Goal: Task Accomplishment & Management: Complete application form

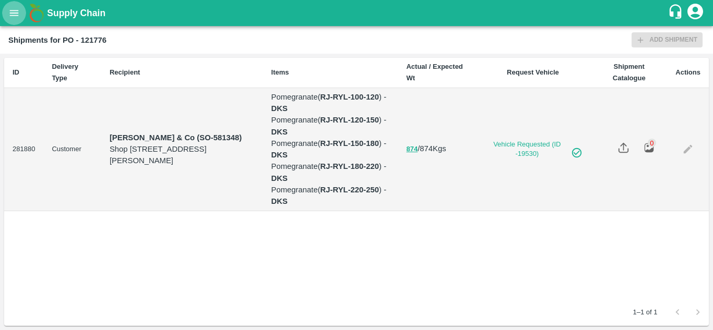
click at [13, 10] on icon "open drawer" at bounding box center [14, 13] width 9 height 6
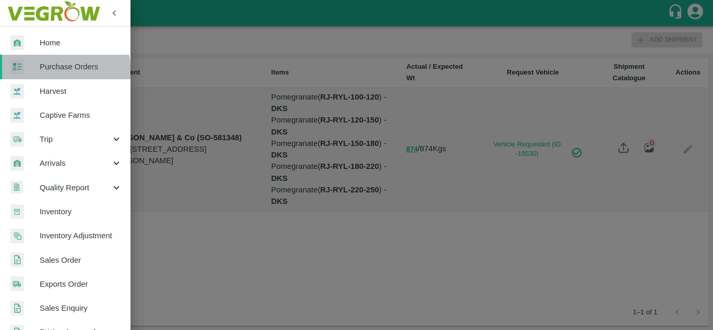
click at [57, 72] on span "Purchase Orders" at bounding box center [81, 66] width 82 height 11
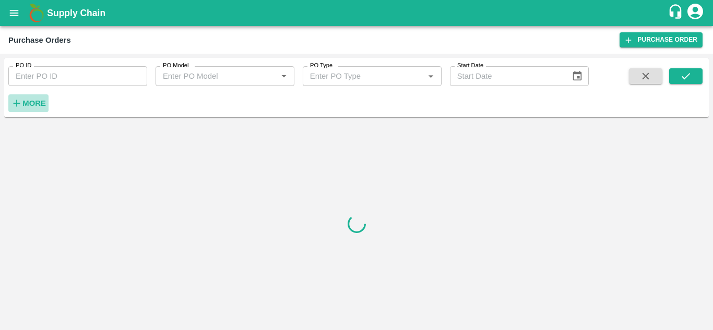
click at [27, 101] on strong "More" at bounding box center [33, 103] width 23 height 8
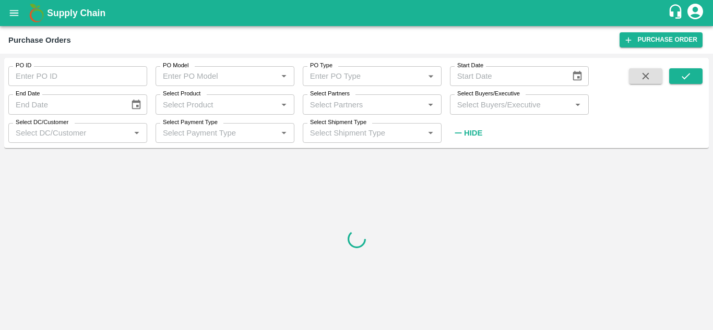
click at [472, 109] on input "Select Buyers/Executive" at bounding box center [510, 105] width 115 height 14
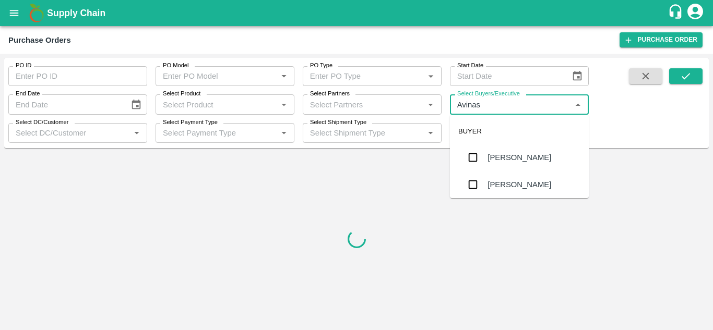
type input "Avinash"
click at [483, 182] on input "checkbox" at bounding box center [472, 184] width 21 height 21
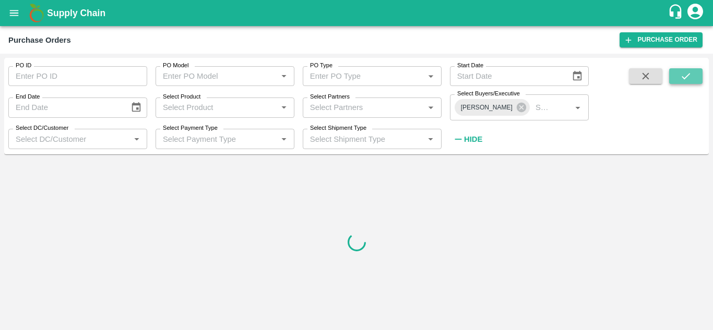
click at [687, 80] on icon "submit" at bounding box center [685, 75] width 11 height 11
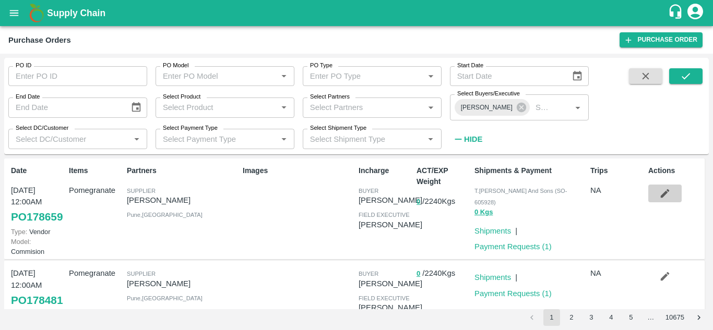
click at [659, 192] on icon "button" at bounding box center [664, 193] width 11 height 11
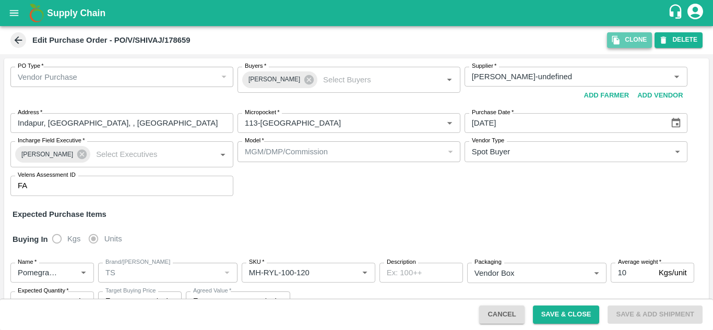
click at [626, 39] on button "Clone" at bounding box center [629, 39] width 45 height 15
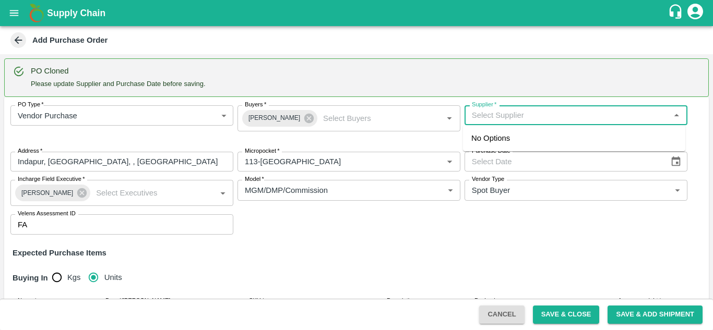
click at [509, 114] on input "Supplier   *" at bounding box center [566, 116] width 199 height 14
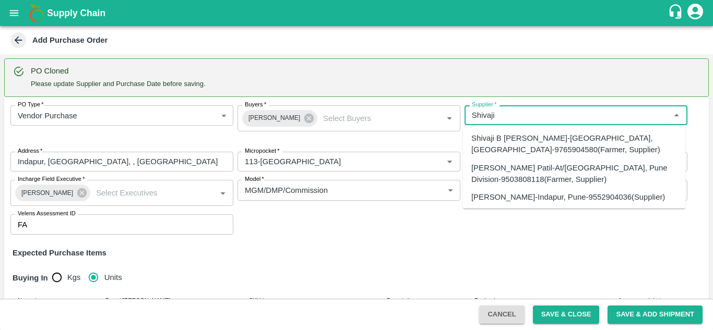
click at [516, 191] on div "SHIVAJI RAJARAM AVACHAR-Indapur, Pune-9552904036(Supplier)" at bounding box center [568, 196] width 194 height 11
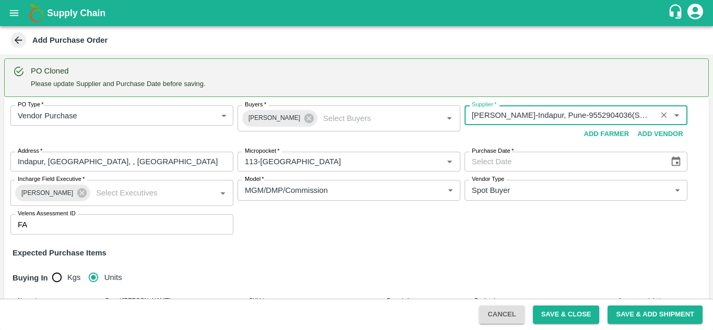
type input "SHIVAJI RAJARAM AVACHAR-Indapur, Pune-9552904036(Supplier)"
click at [678, 161] on icon "Choose date" at bounding box center [675, 162] width 9 height 10
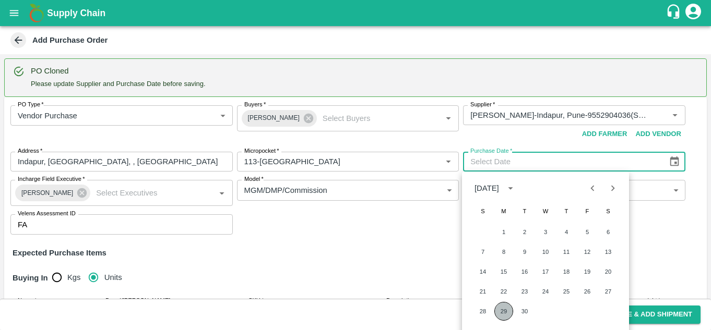
click at [499, 311] on button "29" at bounding box center [503, 311] width 19 height 19
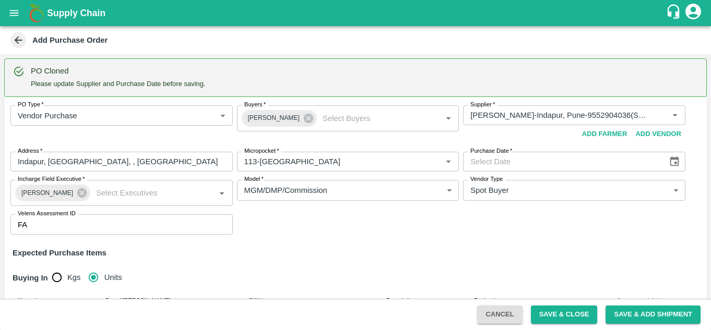
type input "29/09/2025"
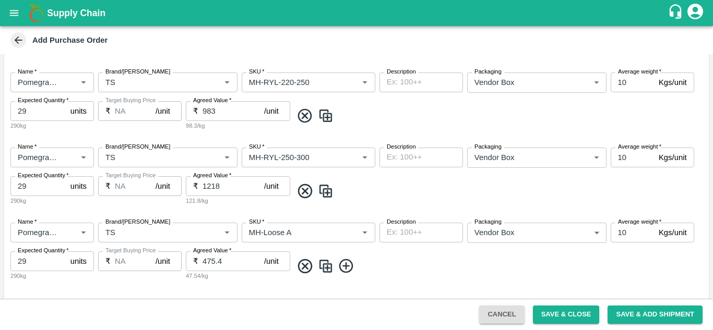
scroll to position [629, 0]
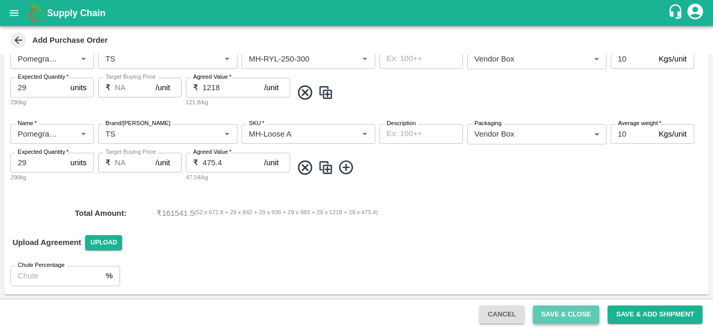
click at [557, 316] on button "Save & Close" at bounding box center [566, 315] width 67 height 18
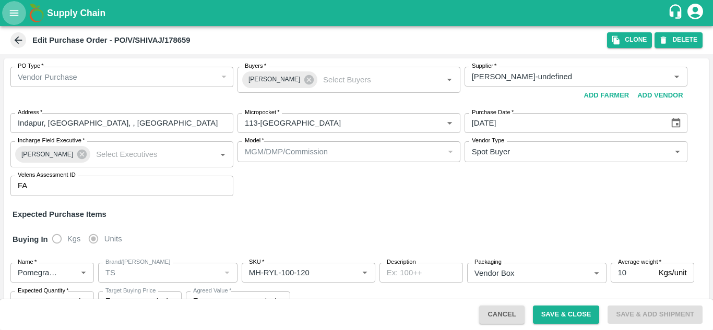
click at [7, 19] on button "open drawer" at bounding box center [14, 13] width 24 height 24
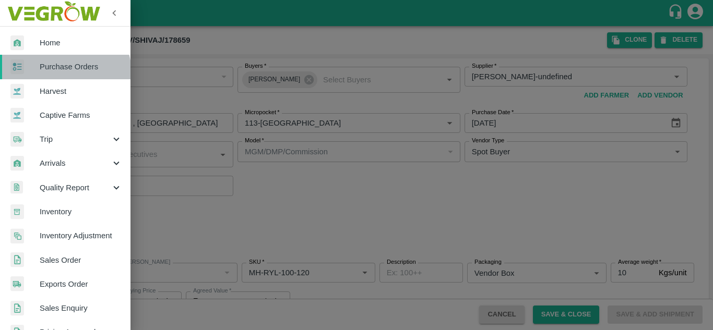
click at [53, 76] on link "Purchase Orders" at bounding box center [65, 67] width 130 height 24
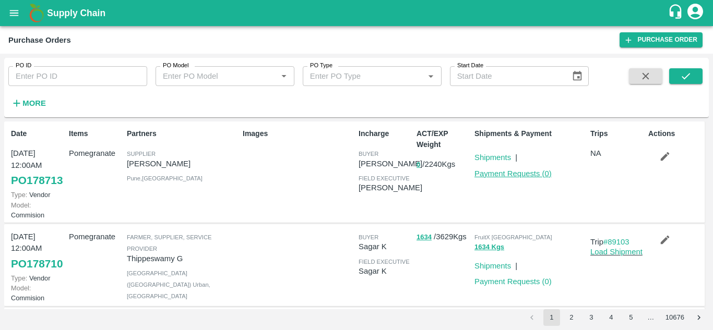
click at [483, 174] on link "Payment Requests ( 0 )" at bounding box center [512, 174] width 77 height 8
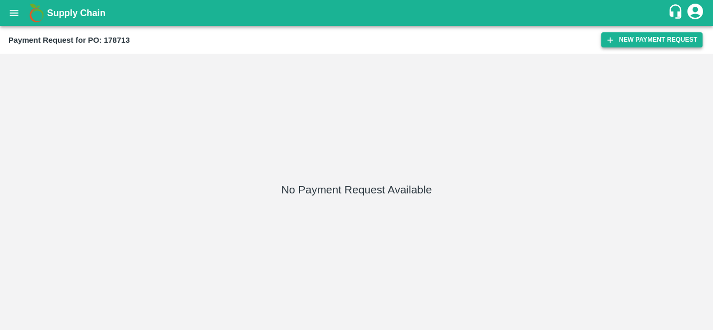
click at [650, 38] on button "New Payment Request" at bounding box center [651, 39] width 101 height 15
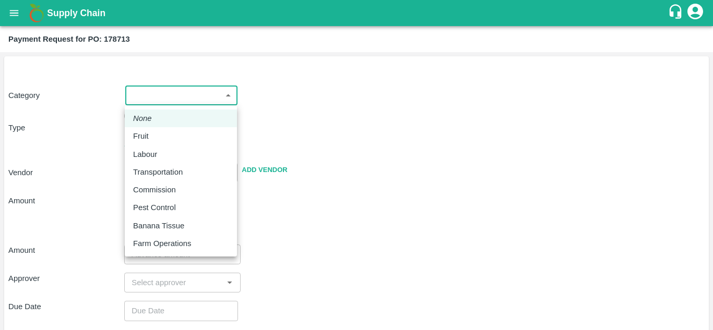
click at [151, 100] on body "Supply Chain Payment Request for PO: 178713 Category ​ ​ Type Advance Bill PR c…" at bounding box center [356, 165] width 713 height 330
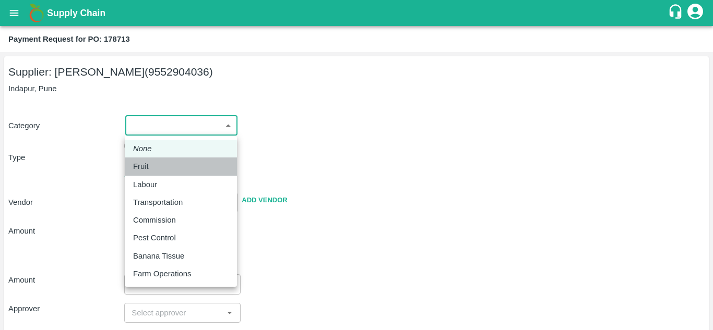
click at [145, 164] on p "Fruit" at bounding box center [141, 166] width 16 height 11
type input "1"
type input "SHIVAJI RAJARAM AVACHAR - 9552904036(Supplier)"
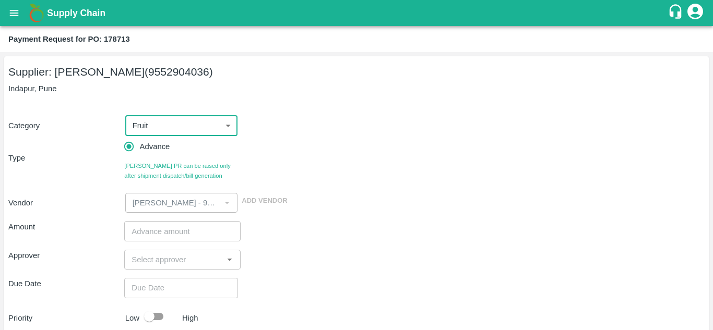
click at [169, 236] on input "number" at bounding box center [182, 231] width 116 height 20
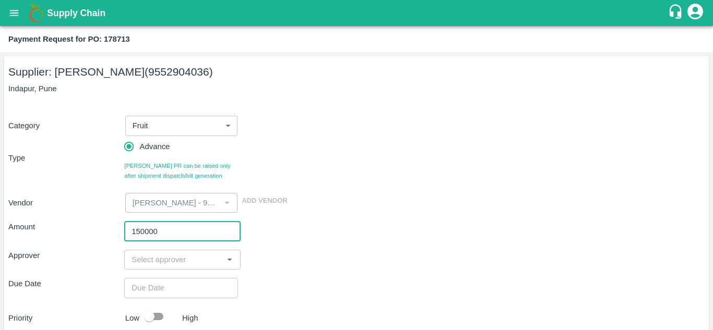
click at [145, 231] on input "150000" at bounding box center [182, 231] width 116 height 20
type input "150000"
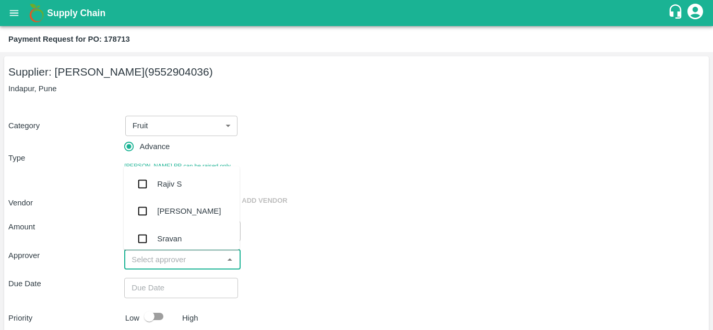
click at [149, 266] on input "input" at bounding box center [173, 260] width 92 height 14
type input "MUK"
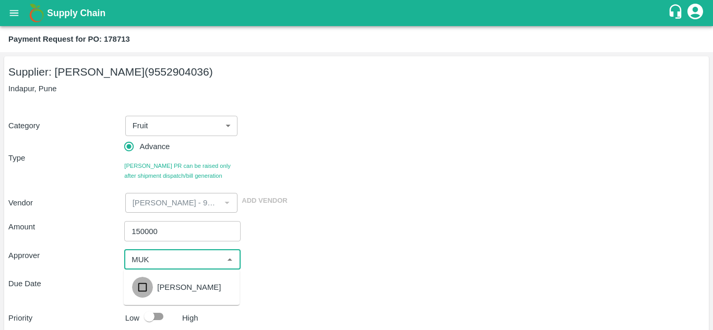
click at [143, 289] on input "checkbox" at bounding box center [142, 287] width 21 height 21
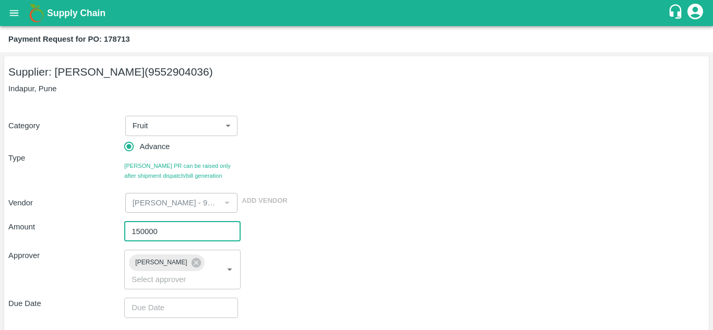
click at [146, 232] on input "150000" at bounding box center [182, 231] width 116 height 20
click at [299, 250] on div "Approver Mukul Chaudhari ​" at bounding box center [356, 270] width 696 height 40
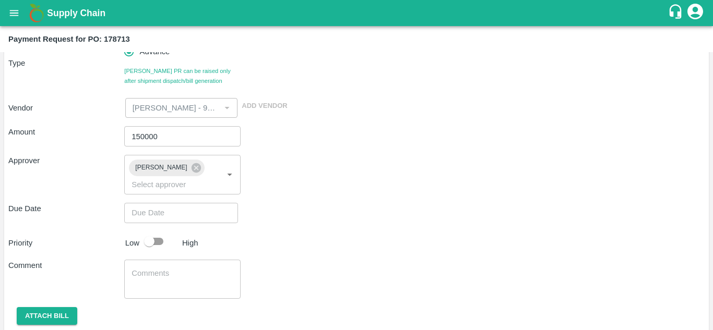
scroll to position [129, 0]
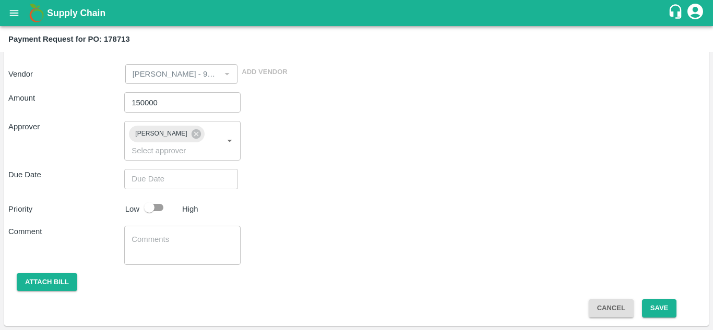
type input "DD/MM/YYYY hh:mm aa"
click at [147, 179] on input "DD/MM/YYYY hh:mm aa" at bounding box center [177, 179] width 106 height 20
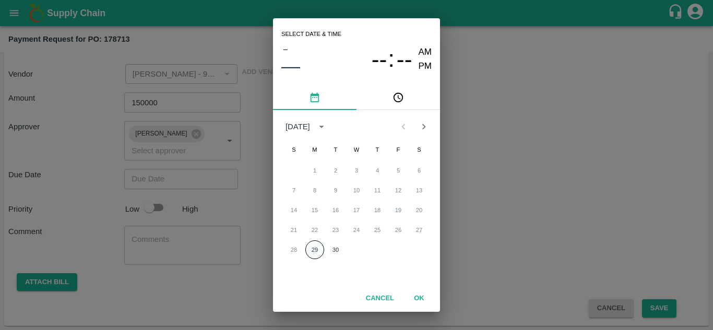
click at [312, 249] on button "29" at bounding box center [314, 250] width 19 height 19
type input "29/09/2025 12:00 AM"
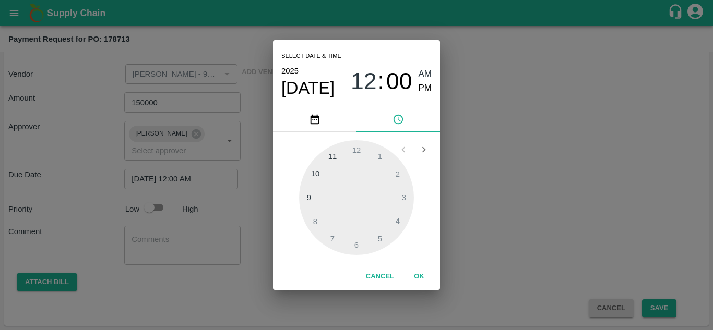
click at [420, 275] on button "OK" at bounding box center [418, 277] width 33 height 18
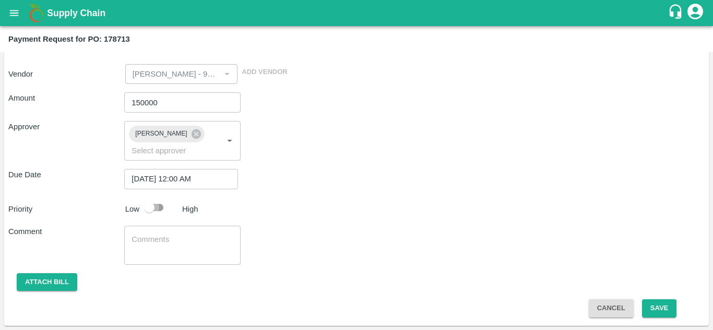
click at [153, 209] on input "checkbox" at bounding box center [148, 208] width 59 height 20
checkbox input "true"
click at [664, 307] on button "Save" at bounding box center [659, 308] width 34 height 18
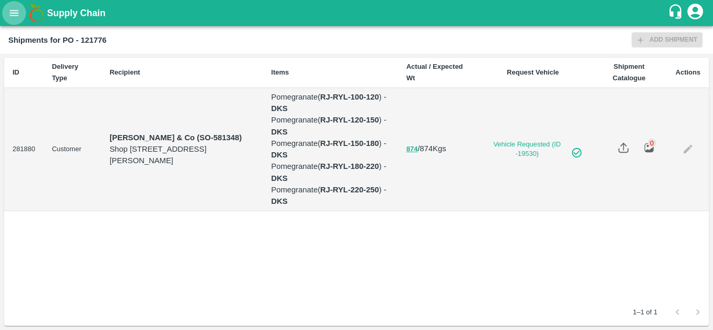
click at [11, 16] on icon "open drawer" at bounding box center [14, 13] width 9 height 6
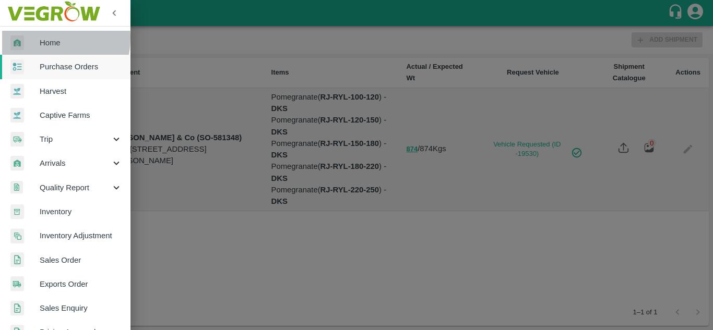
click at [41, 38] on span "Home" at bounding box center [81, 42] width 82 height 11
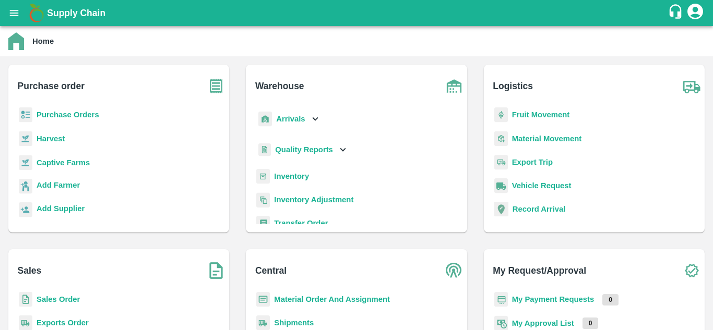
click at [534, 301] on b "My Payment Requests" at bounding box center [553, 299] width 82 height 8
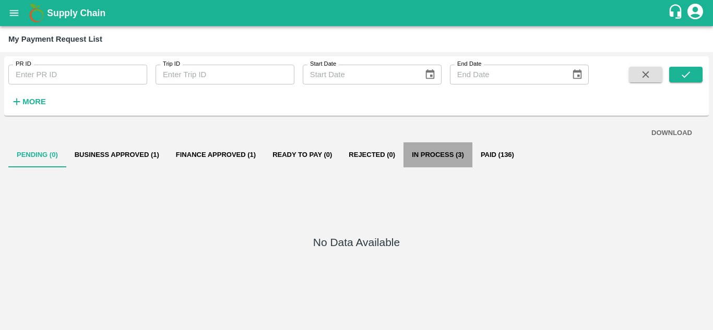
click at [433, 152] on button "In Process (3)" at bounding box center [437, 154] width 69 height 25
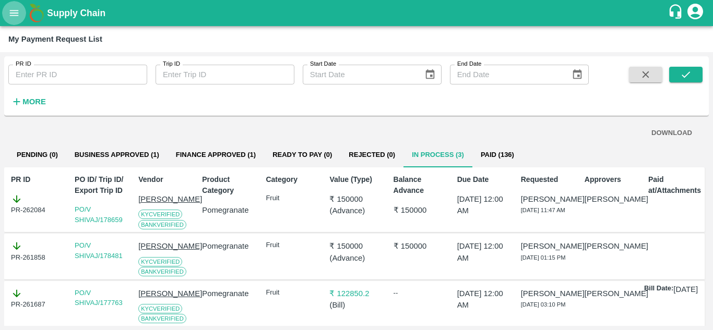
click at [17, 4] on button "open drawer" at bounding box center [14, 13] width 24 height 24
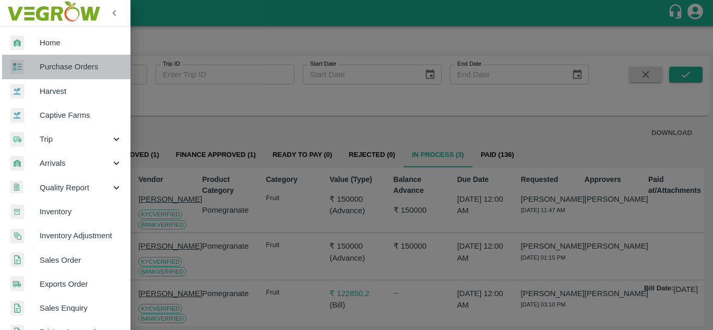
click at [75, 71] on span "Purchase Orders" at bounding box center [81, 66] width 82 height 11
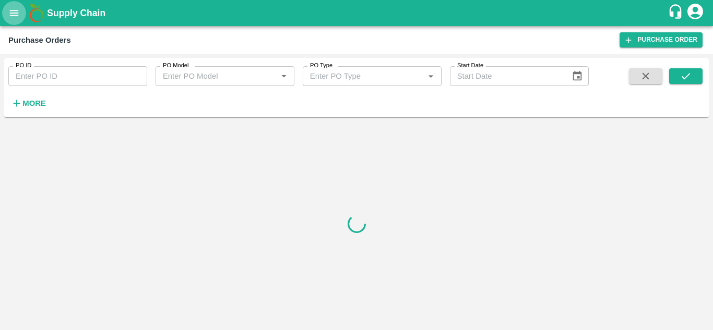
click at [8, 18] on icon "open drawer" at bounding box center [13, 12] width 11 height 11
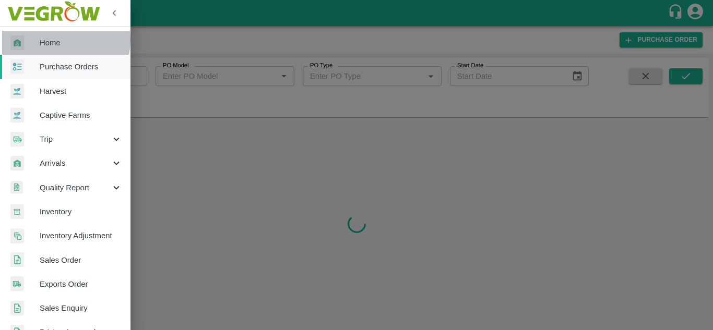
click at [53, 40] on span "Home" at bounding box center [81, 42] width 82 height 11
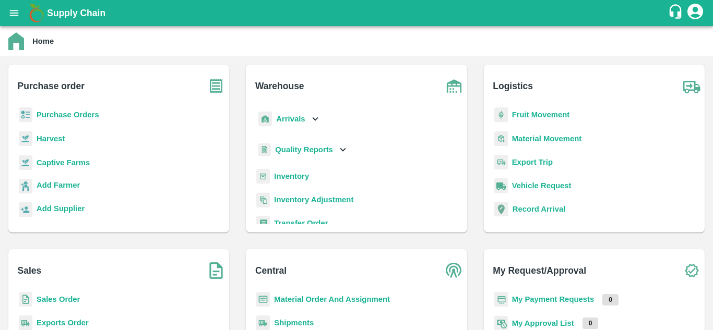
click at [532, 299] on b "My Payment Requests" at bounding box center [553, 299] width 82 height 8
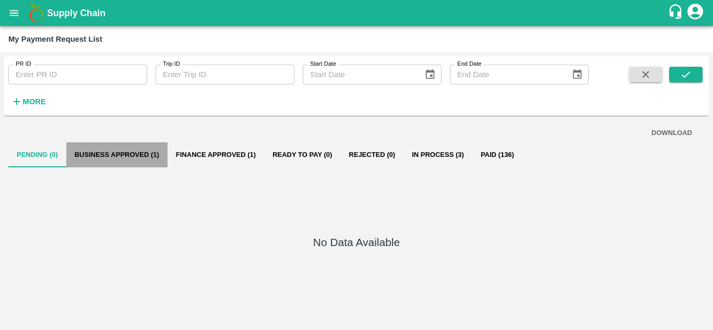
click at [155, 157] on button "Business Approved (1)" at bounding box center [116, 154] width 101 height 25
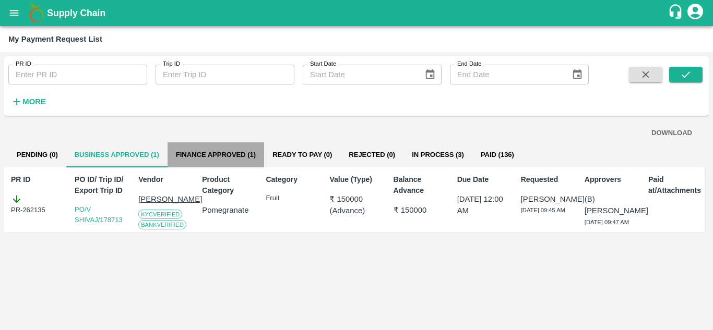
click at [210, 149] on button "Finance Approved (1)" at bounding box center [215, 154] width 97 height 25
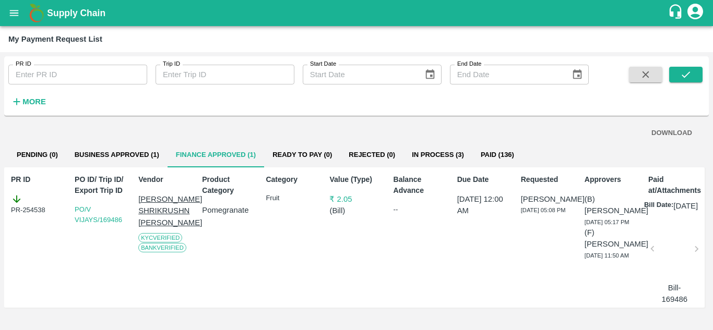
scroll to position [5, 0]
click at [304, 151] on button "Ready To Pay (0)" at bounding box center [302, 154] width 76 height 25
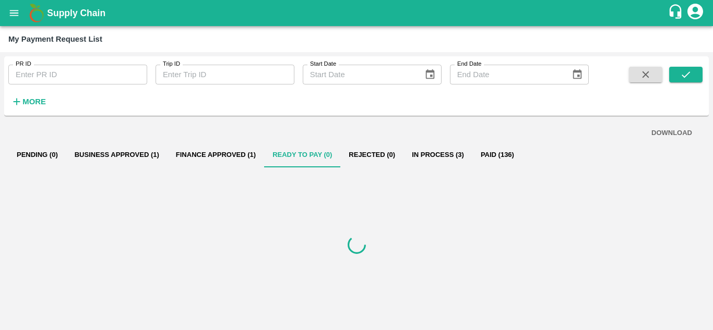
scroll to position [0, 0]
click at [422, 149] on button "In Process (3)" at bounding box center [437, 154] width 69 height 25
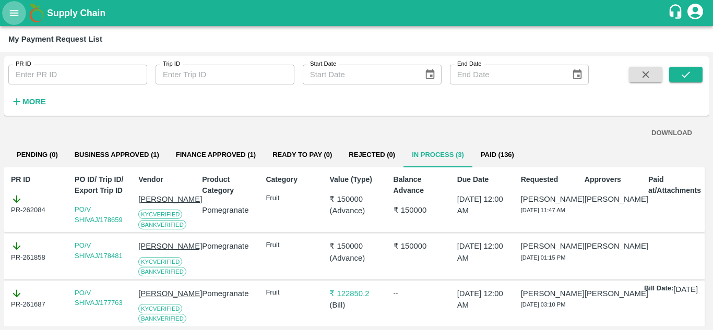
click at [15, 16] on icon "open drawer" at bounding box center [14, 13] width 9 height 6
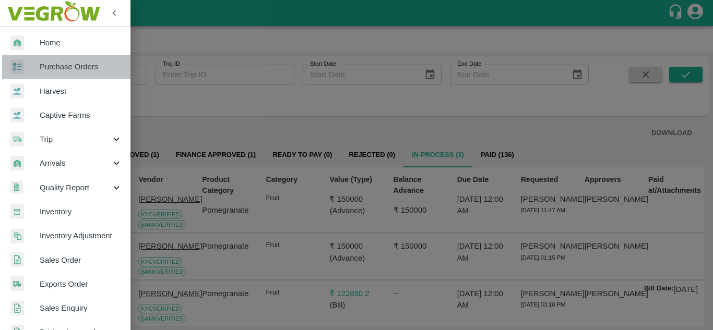
click at [71, 69] on span "Purchase Orders" at bounding box center [81, 66] width 82 height 11
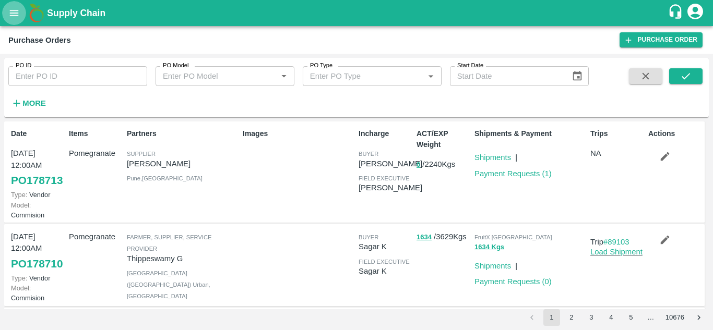
click at [10, 20] on button "open drawer" at bounding box center [14, 13] width 24 height 24
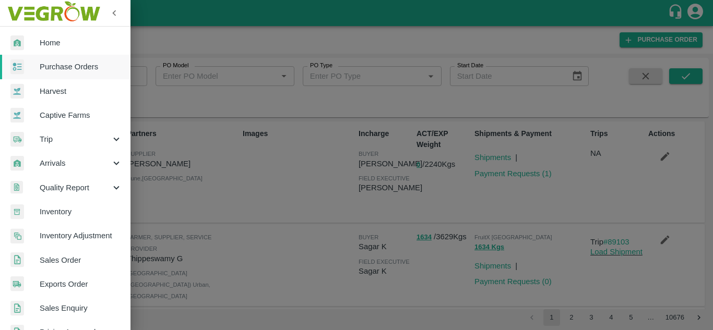
click at [200, 155] on div at bounding box center [356, 165] width 713 height 330
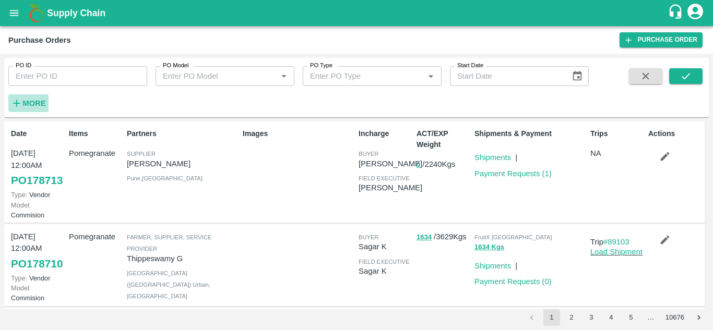
click at [32, 99] on strong "More" at bounding box center [33, 103] width 23 height 8
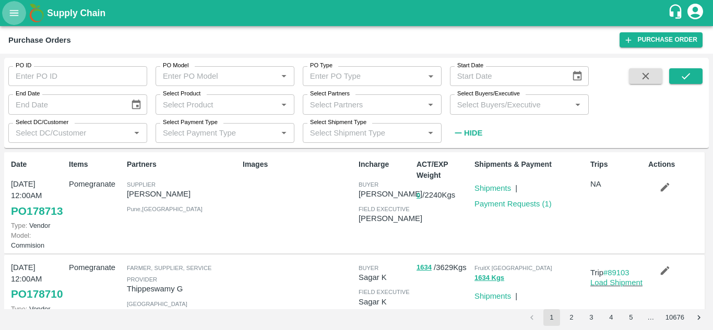
click at [12, 13] on icon "open drawer" at bounding box center [13, 12] width 11 height 11
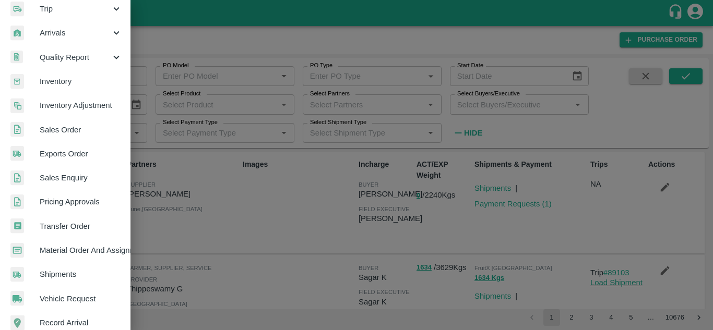
scroll to position [138, 0]
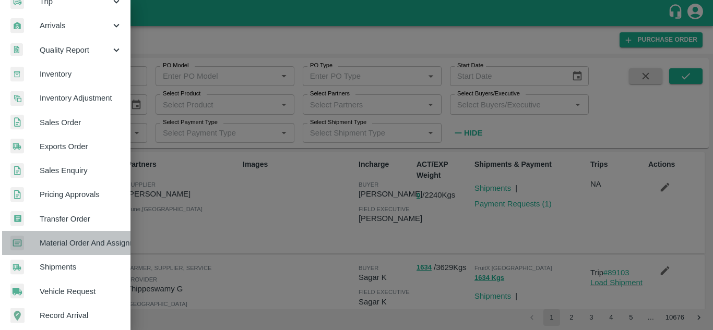
click at [81, 236] on link "Material Order And Assignment" at bounding box center [65, 243] width 130 height 24
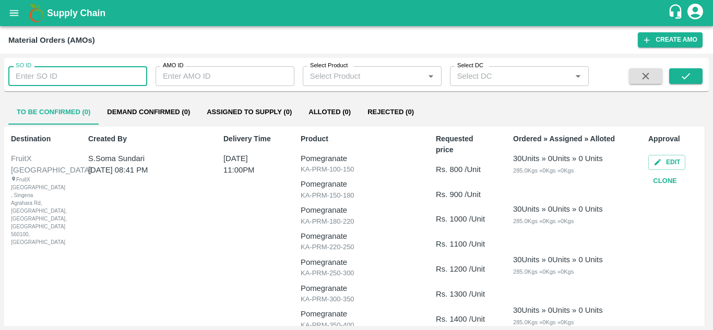
click at [58, 76] on input "SO ID" at bounding box center [77, 76] width 139 height 20
